Goal: Navigation & Orientation: Find specific page/section

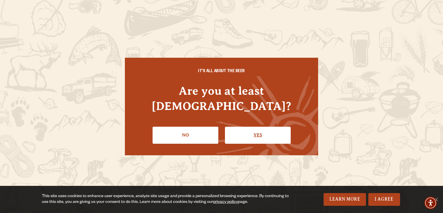
click at [254, 135] on link "Yes" at bounding box center [258, 135] width 66 height 17
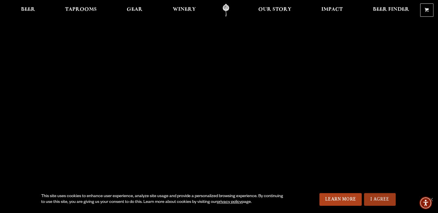
drag, startPoint x: 386, startPoint y: 195, endPoint x: 383, endPoint y: 193, distance: 3.7
click at [385, 195] on link "I Agree" at bounding box center [380, 199] width 32 height 13
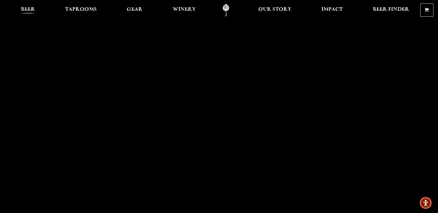
click at [25, 11] on span "Beer" at bounding box center [28, 9] width 14 height 5
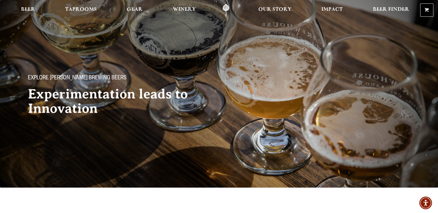
scroll to position [144, 0]
